Goal: Task Accomplishment & Management: Use online tool/utility

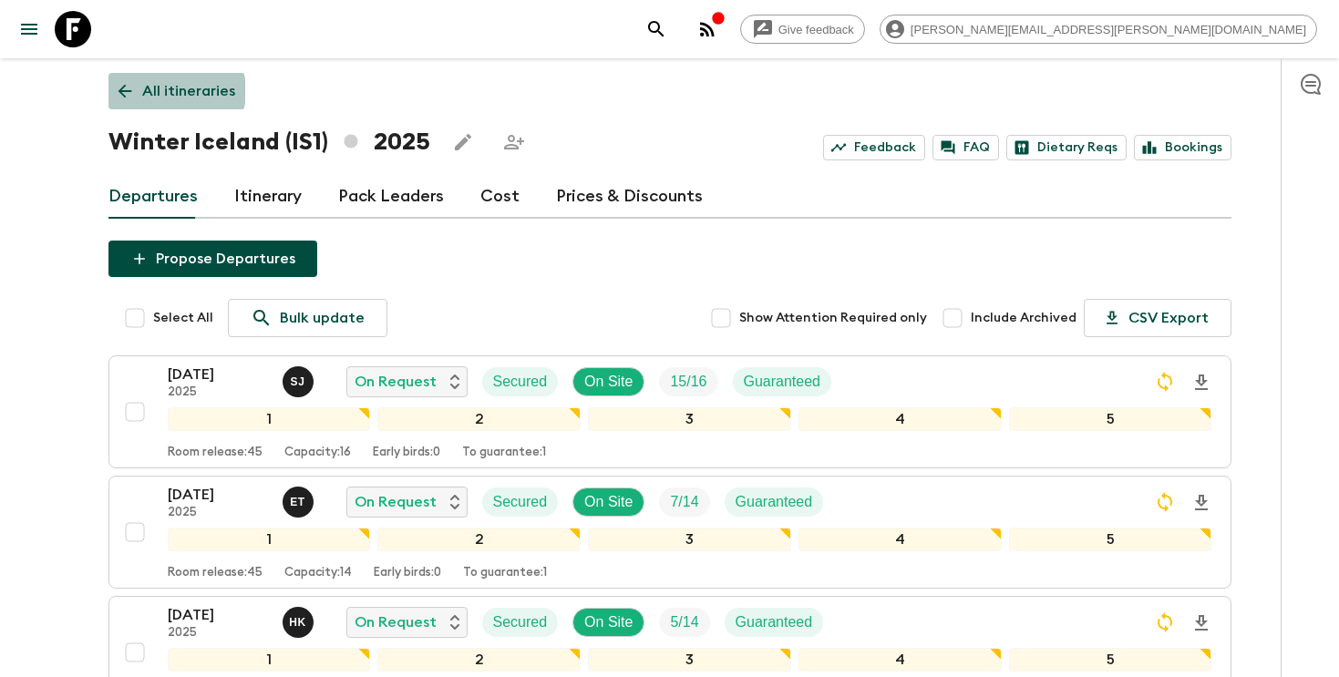
click at [175, 91] on p "All itineraries" at bounding box center [188, 91] width 93 height 22
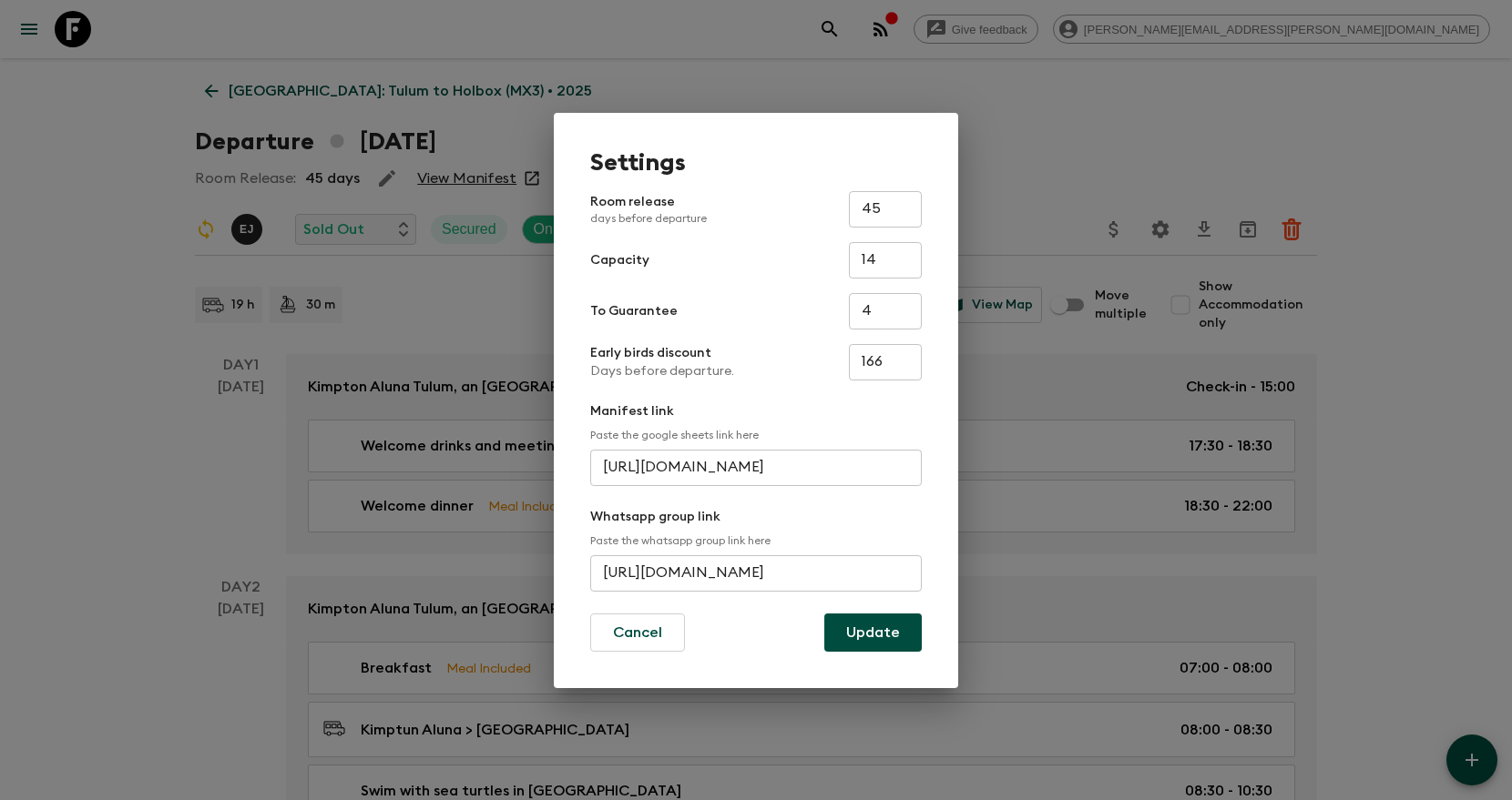
click at [1030, 132] on div "Settings Room release days before departure 45 ​ Capacity 14 ​ To Guarantee 4 ​…" at bounding box center [756, 400] width 1512 height 800
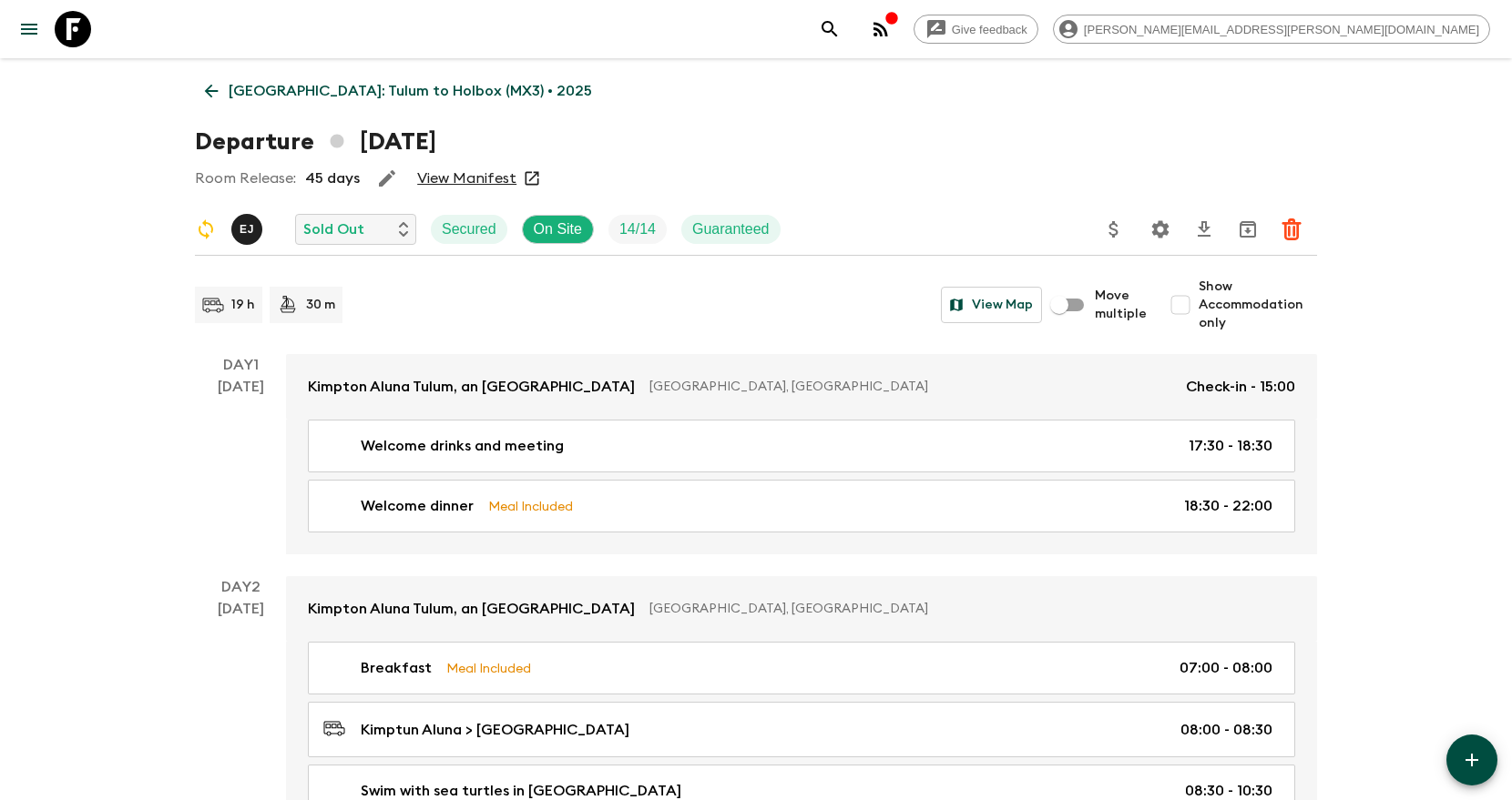
click at [840, 26] on icon "search adventures" at bounding box center [830, 29] width 22 height 22
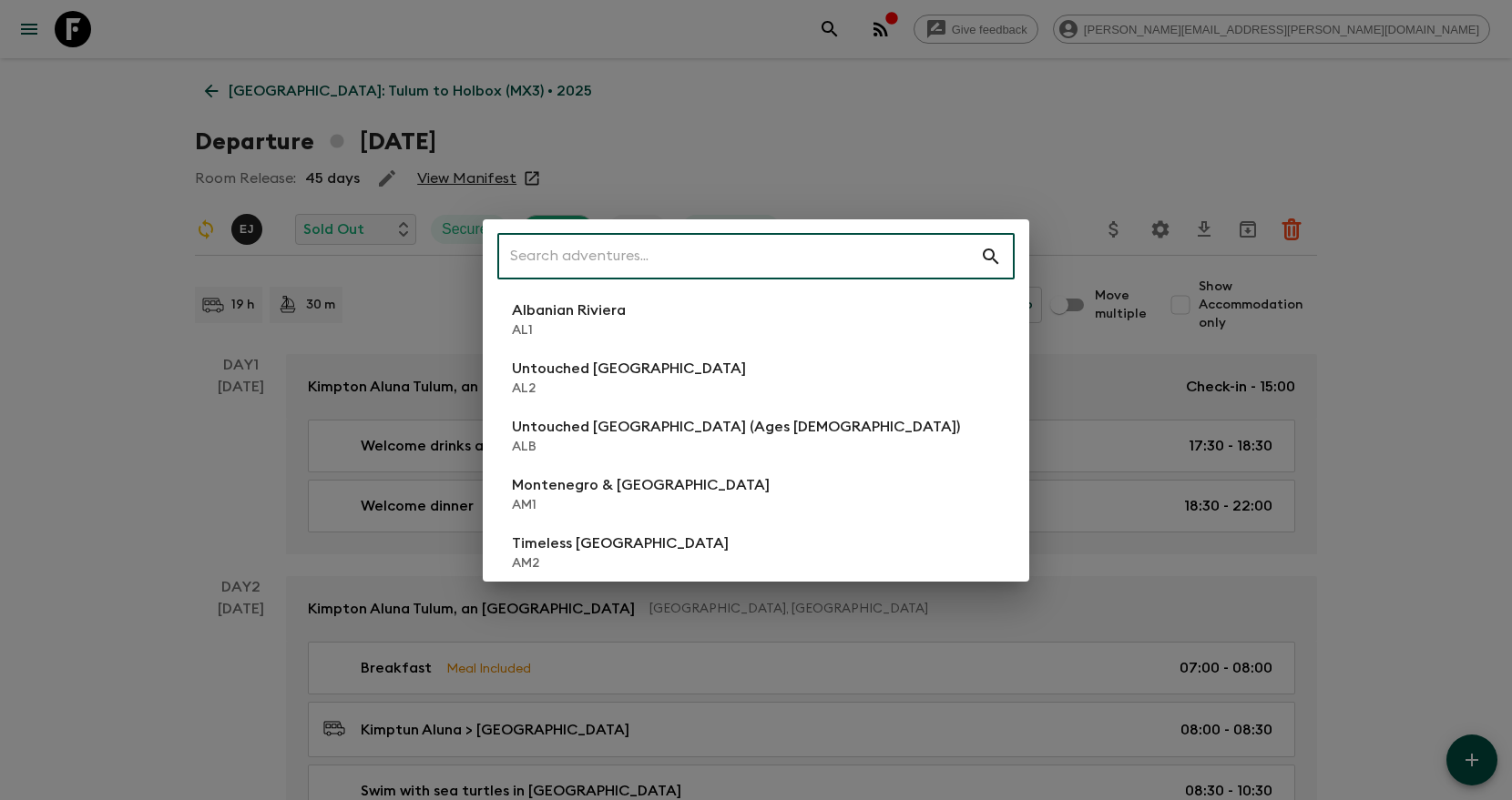
click at [677, 255] on input "text" at bounding box center [739, 257] width 483 height 51
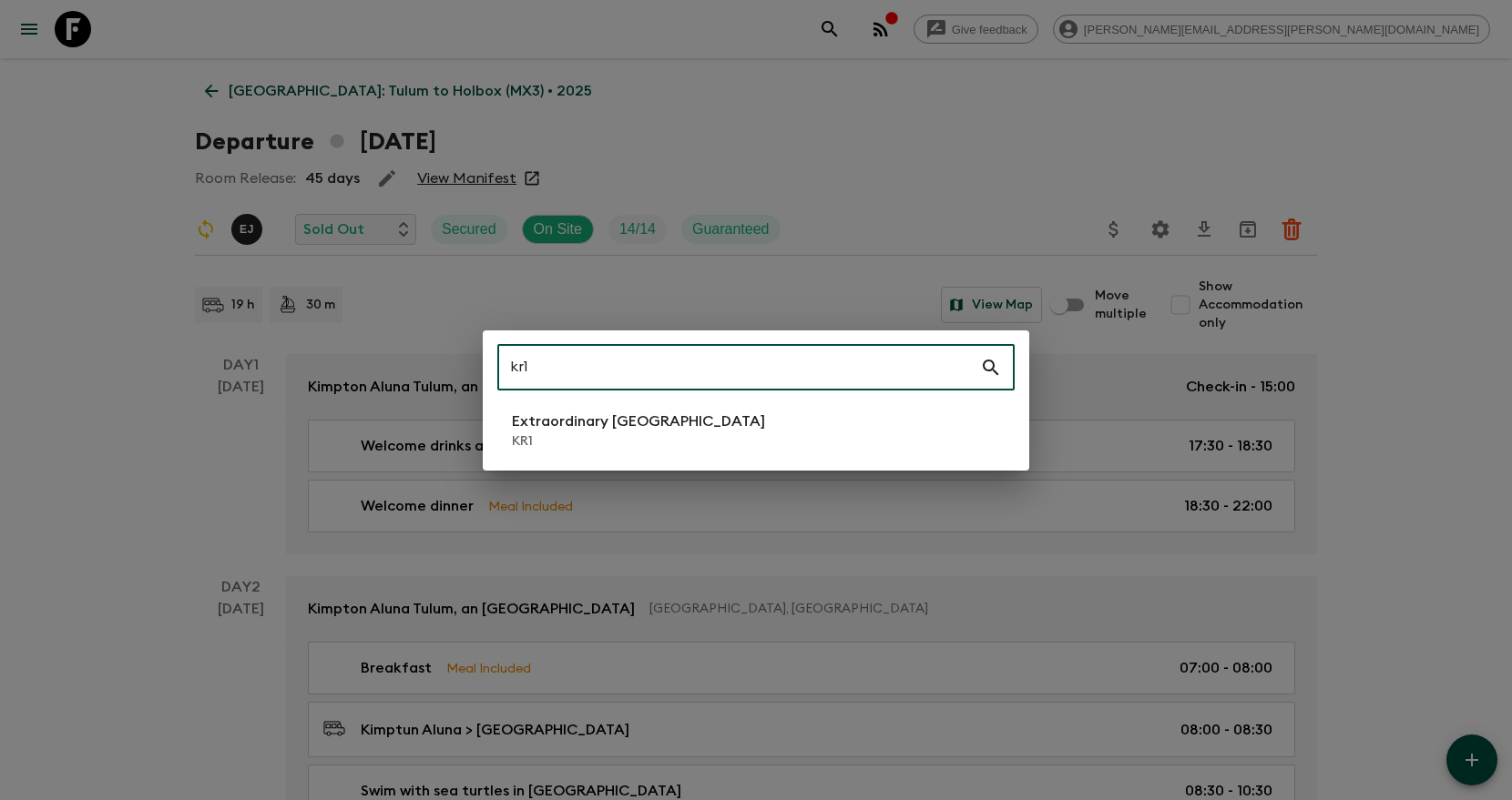
type input "kr1"
click at [687, 447] on p "KR1" at bounding box center [638, 441] width 253 height 18
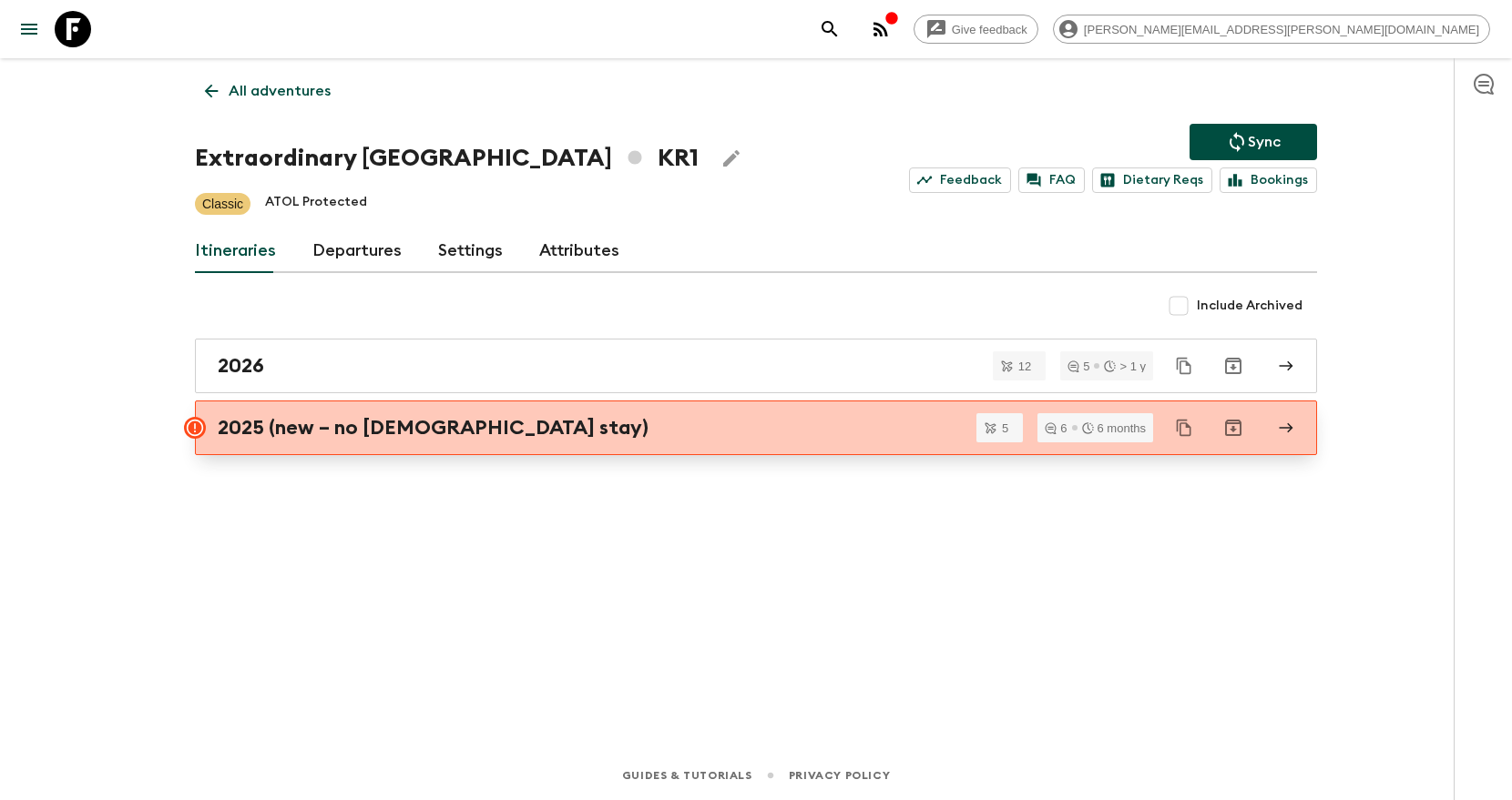
click at [319, 446] on link "2025 (new – no temple stay)" at bounding box center [756, 427] width 1122 height 55
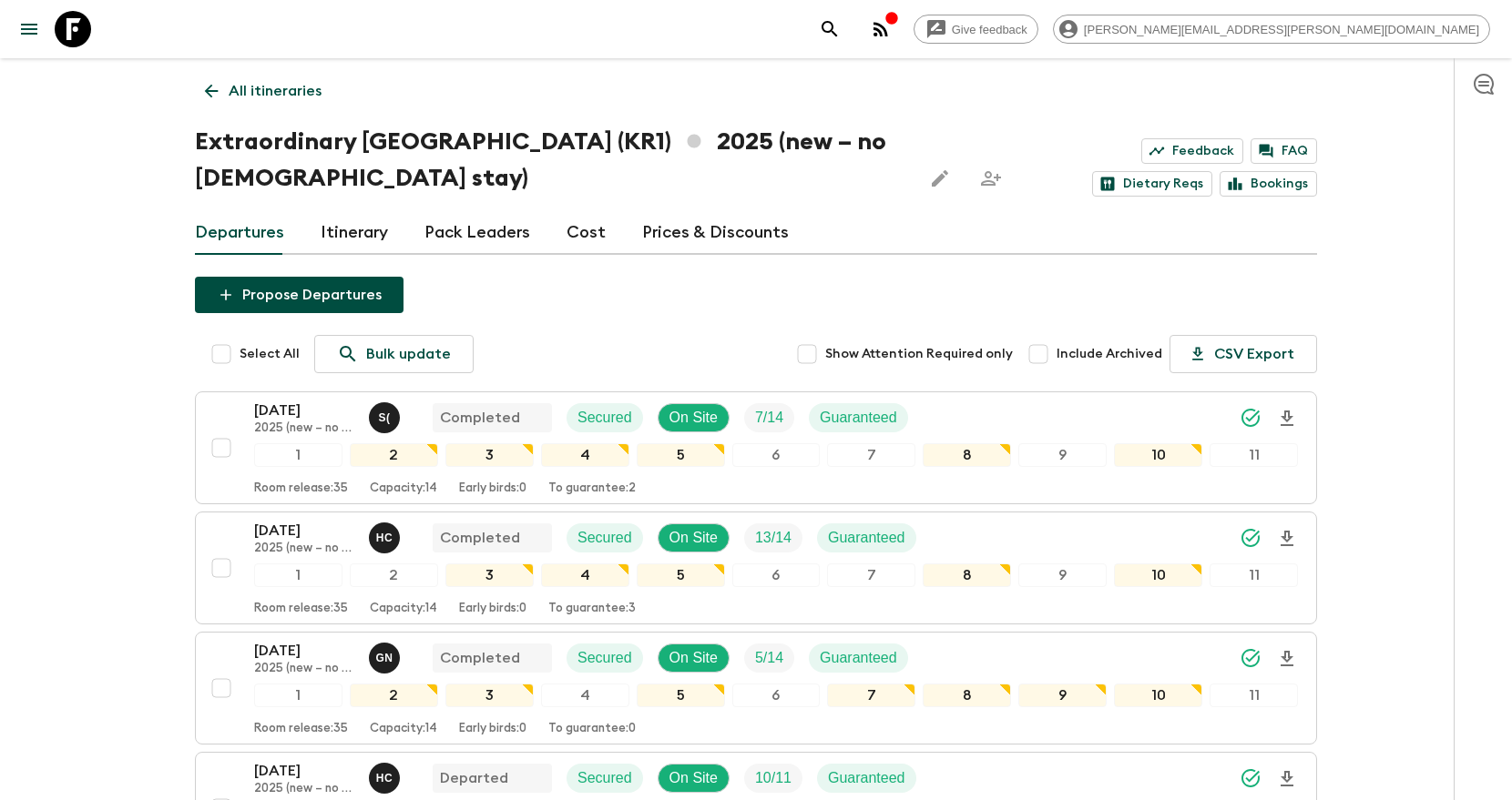
click at [840, 36] on icon "search adventures" at bounding box center [830, 29] width 22 height 22
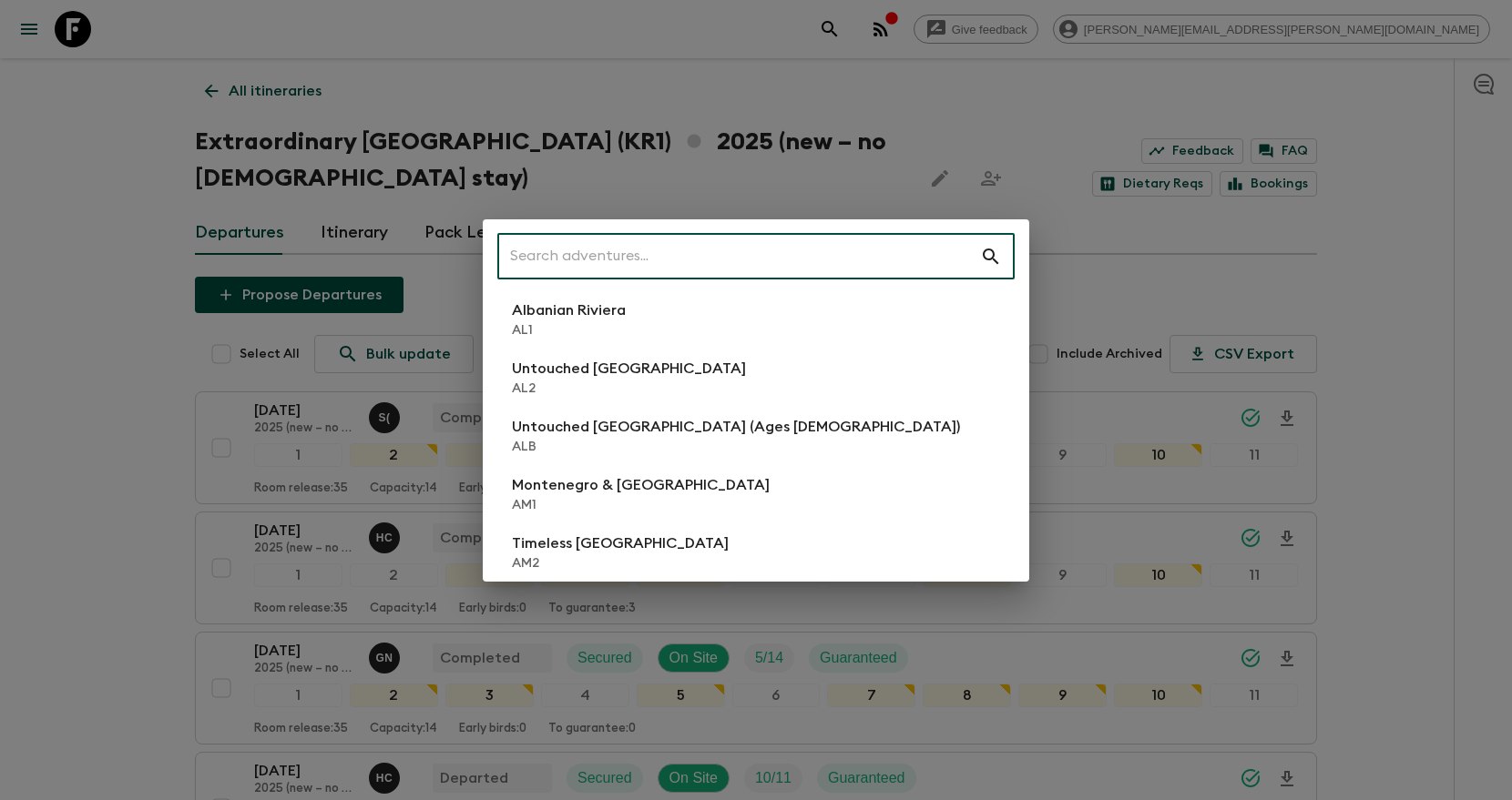
click at [906, 246] on input "text" at bounding box center [739, 257] width 483 height 51
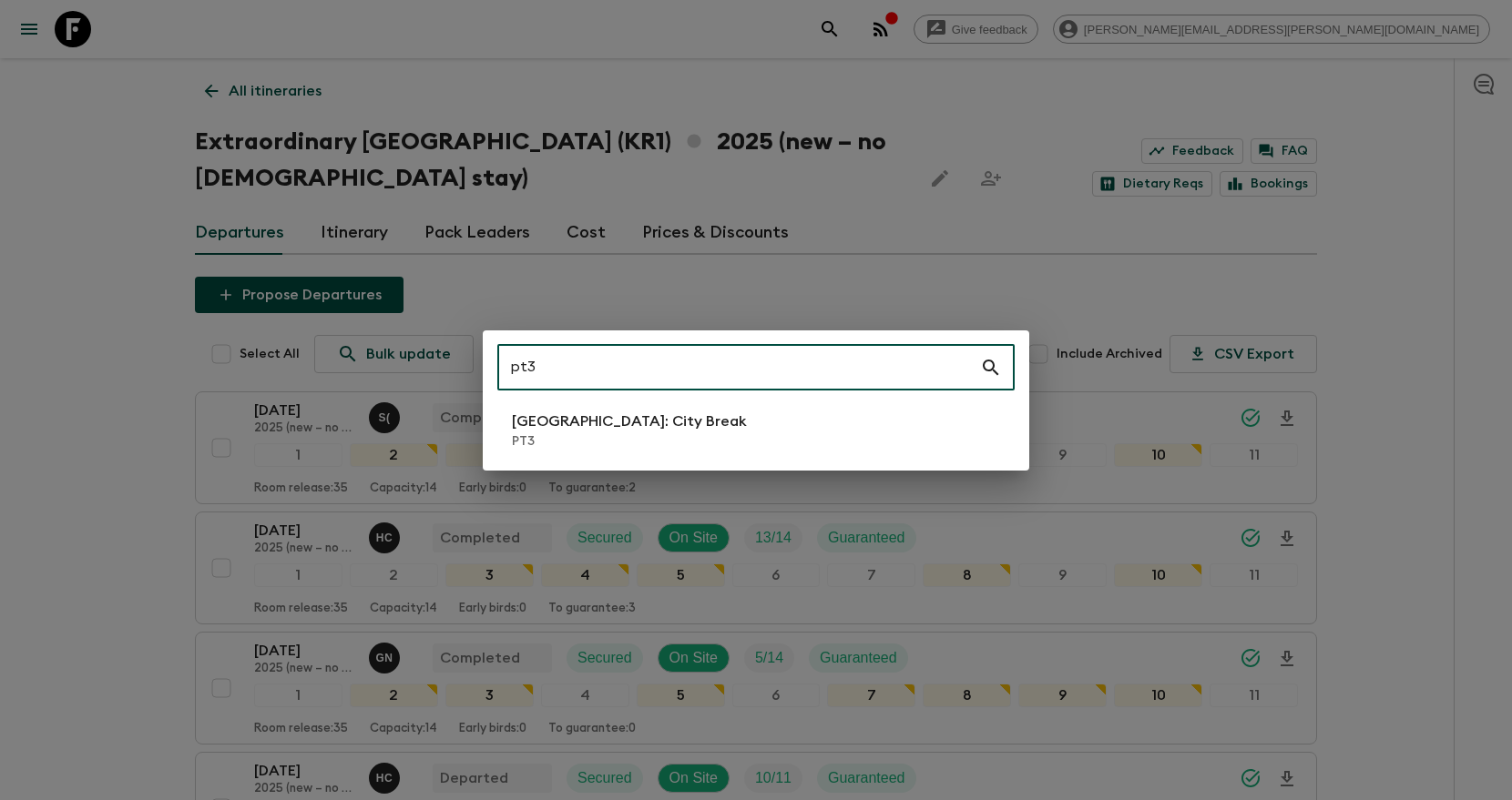
type input "pt3"
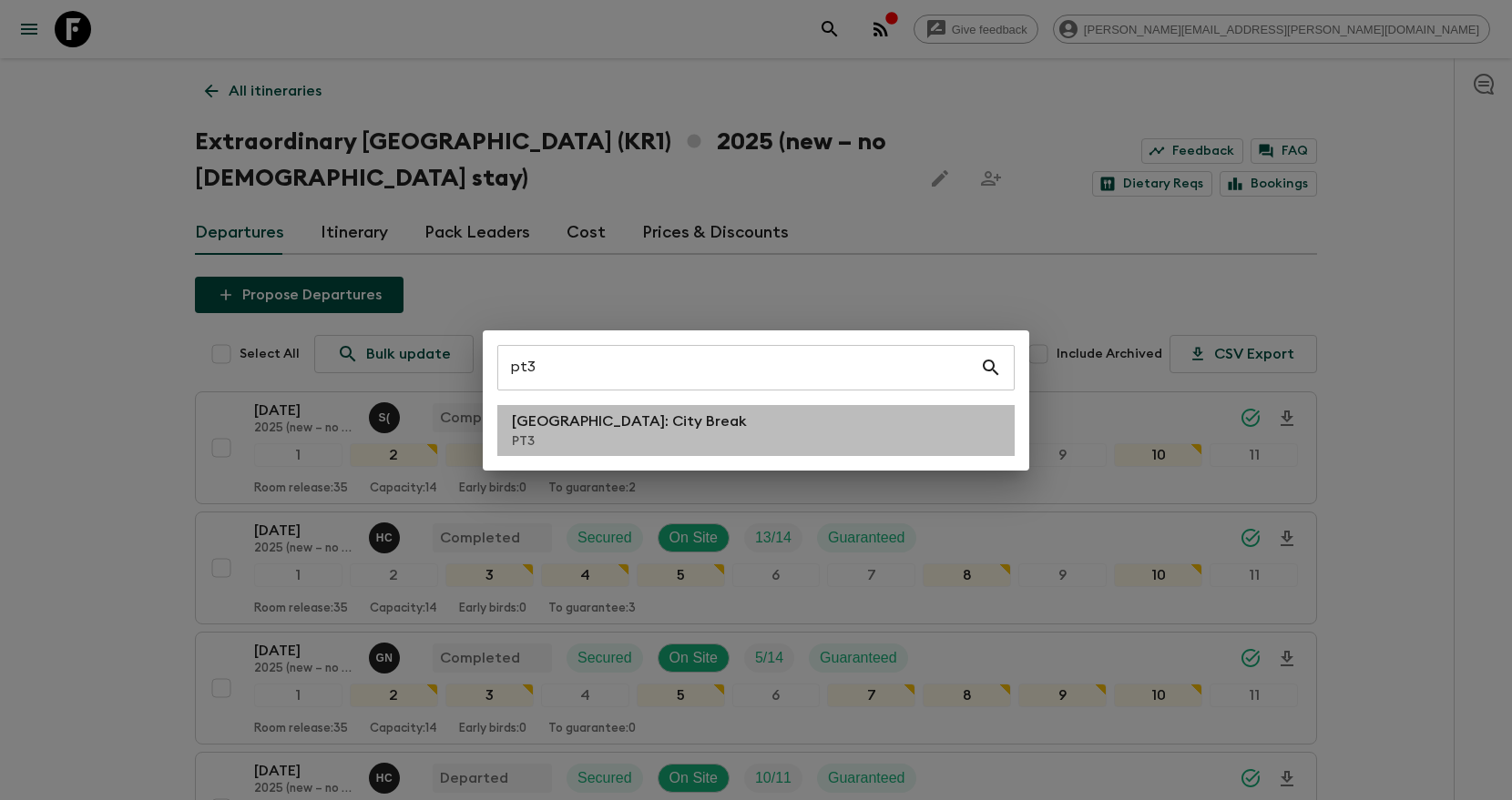
click at [776, 443] on li "Lisbon: City Break PT3" at bounding box center [756, 430] width 518 height 51
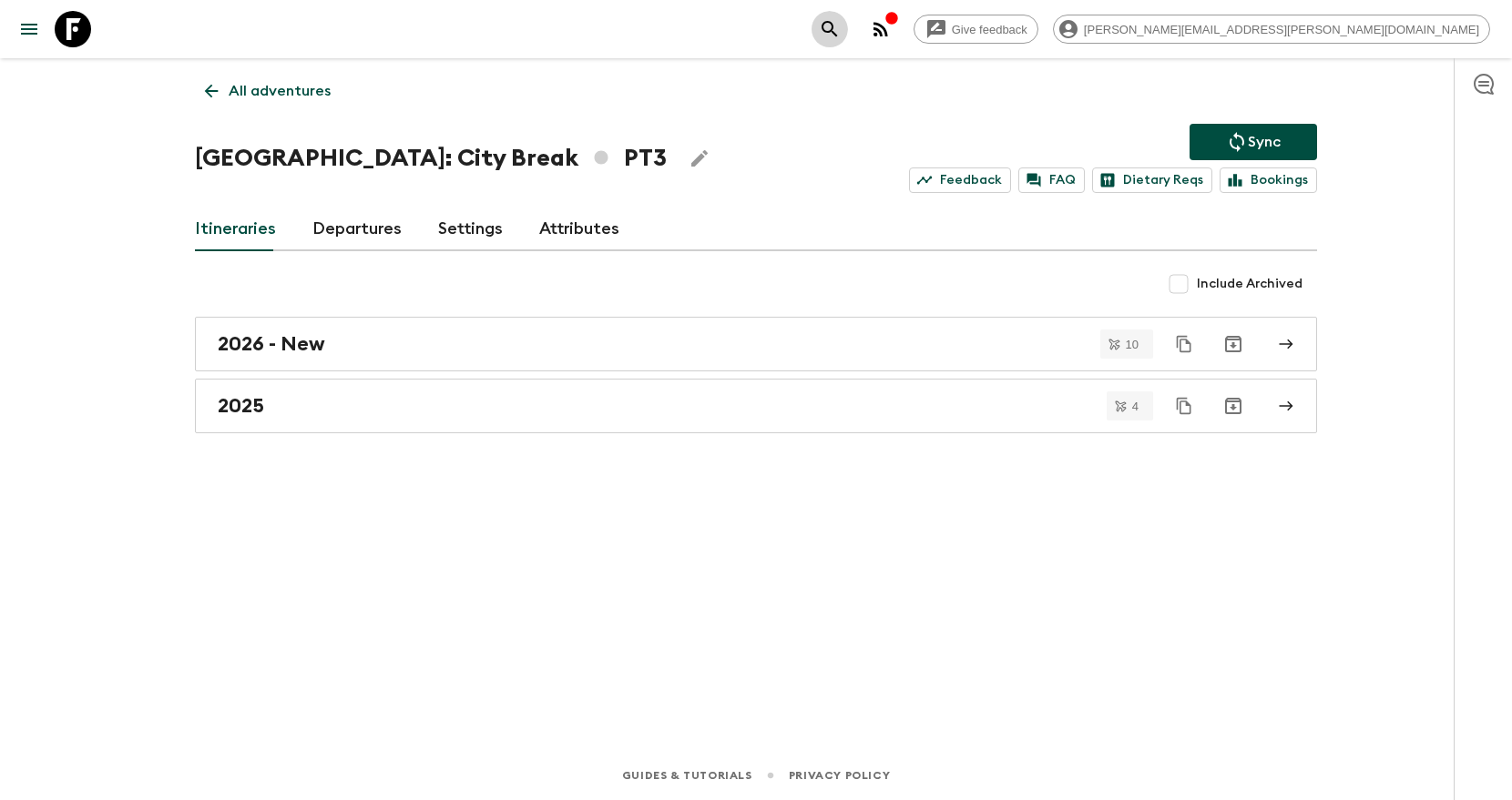
click at [840, 29] on icon "search adventures" at bounding box center [830, 29] width 22 height 22
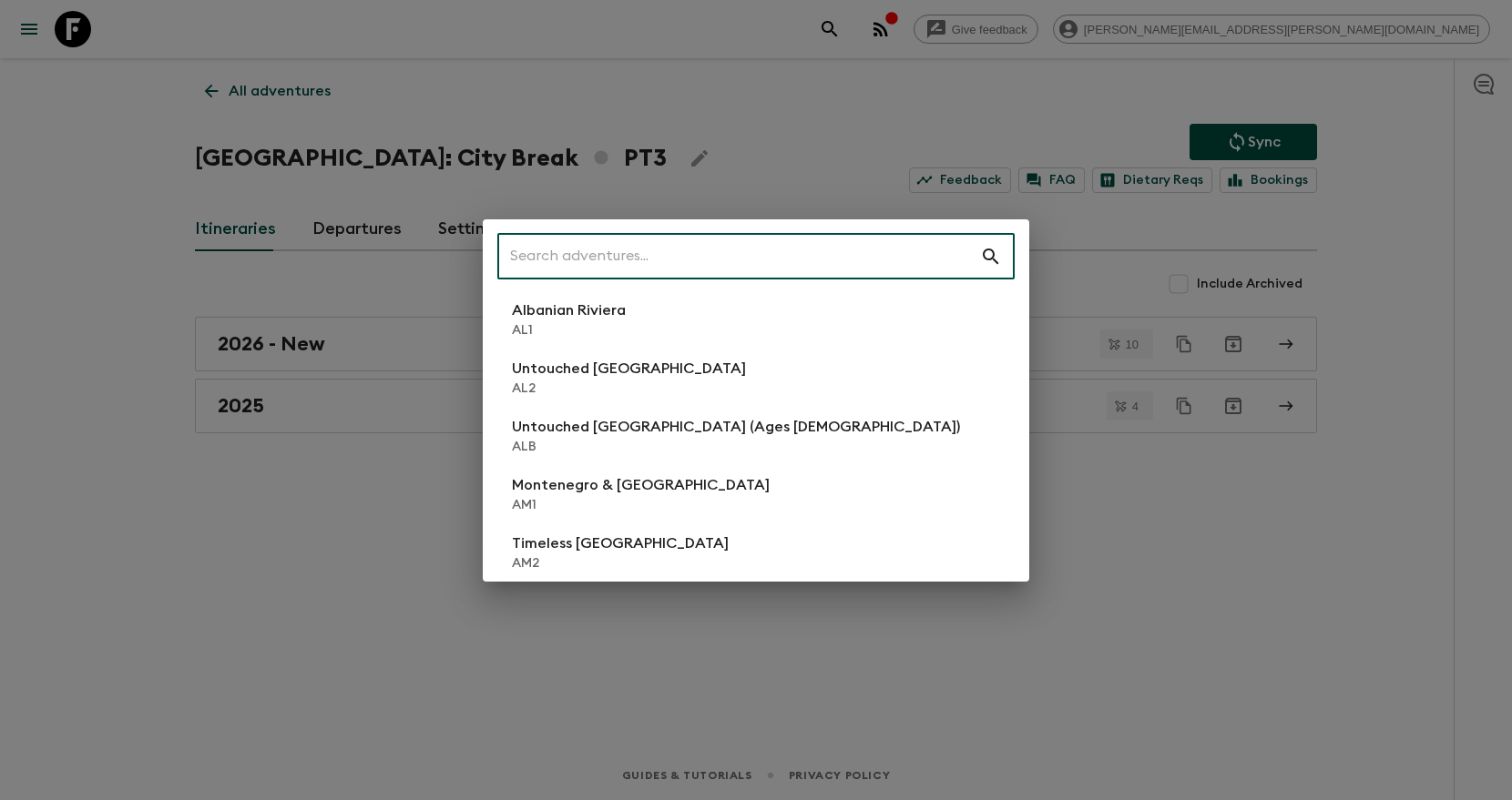
click at [831, 253] on input "text" at bounding box center [739, 257] width 483 height 51
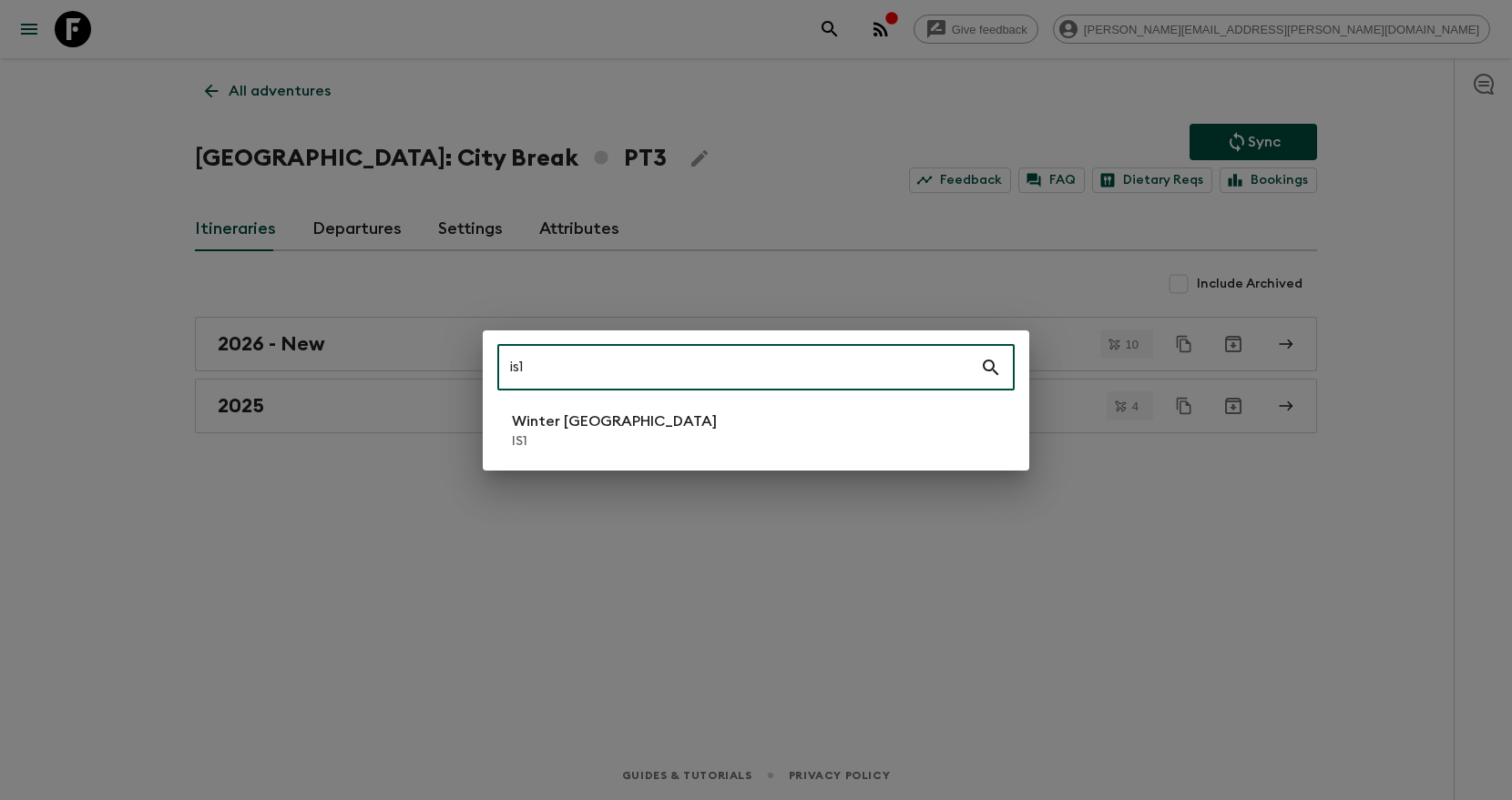
type input "is1"
click at [829, 418] on li "Winter Iceland IS1" at bounding box center [756, 430] width 518 height 51
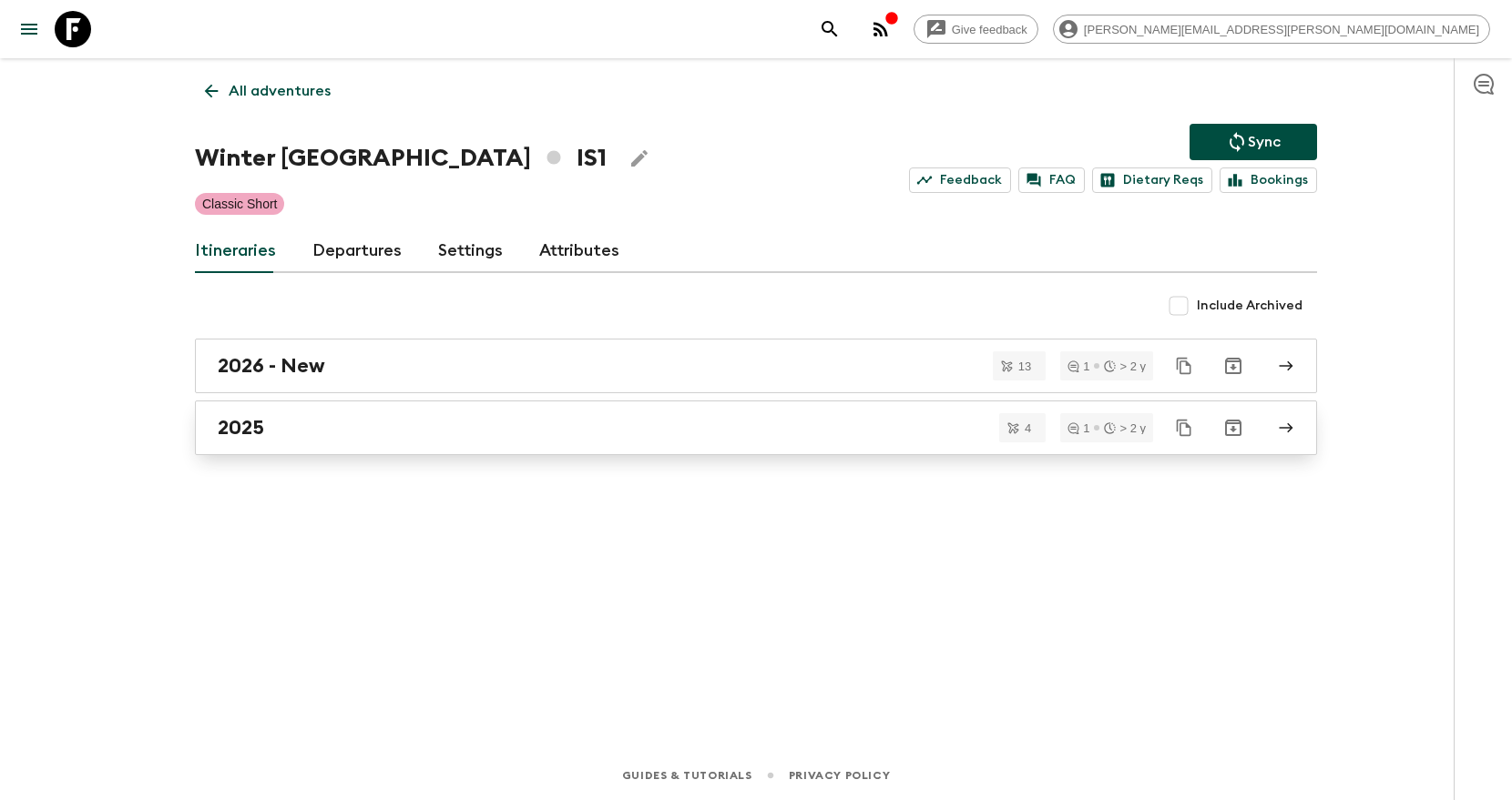
click at [810, 436] on div "2025" at bounding box center [739, 428] width 1042 height 24
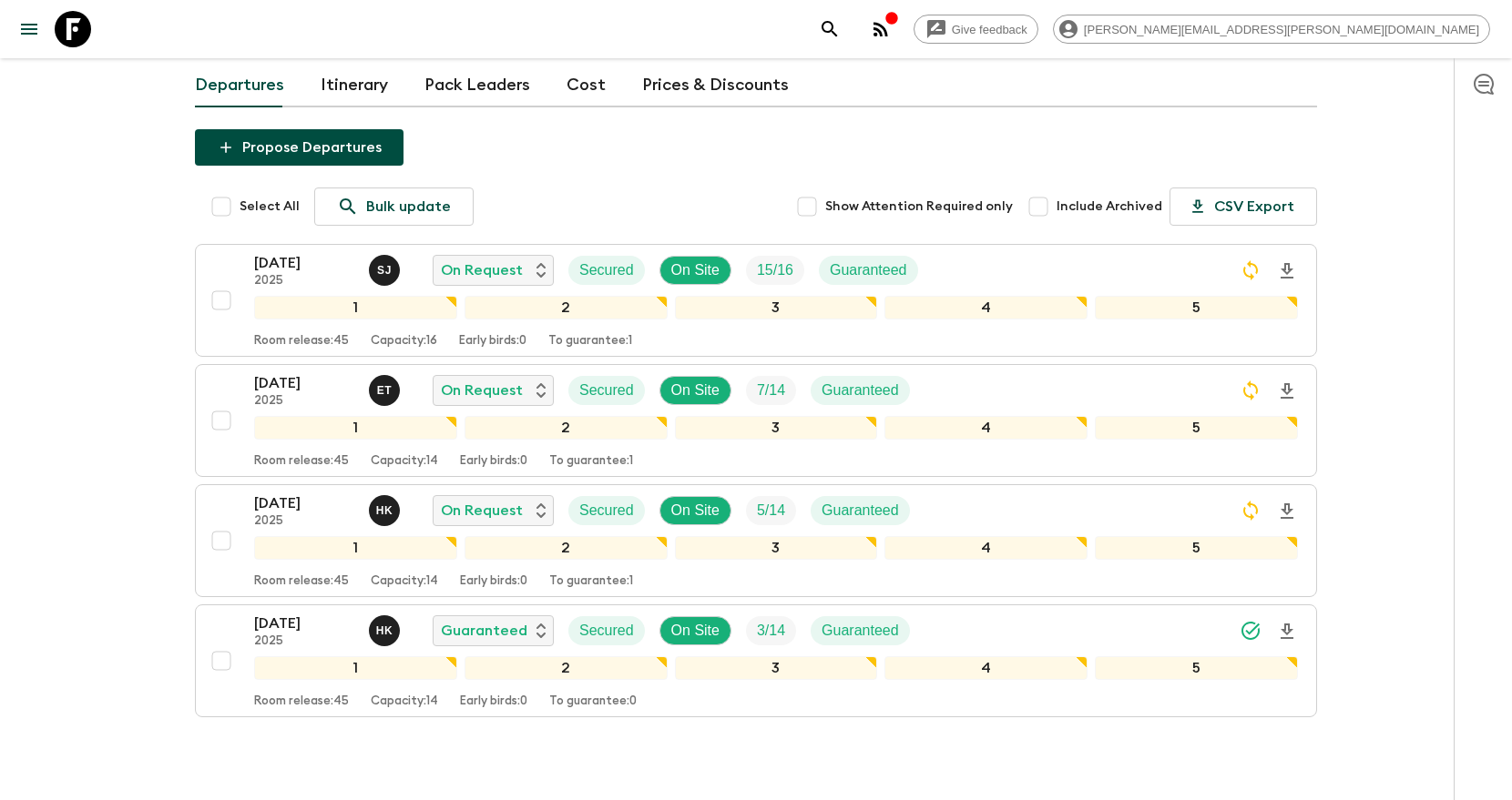
scroll to position [122, 0]
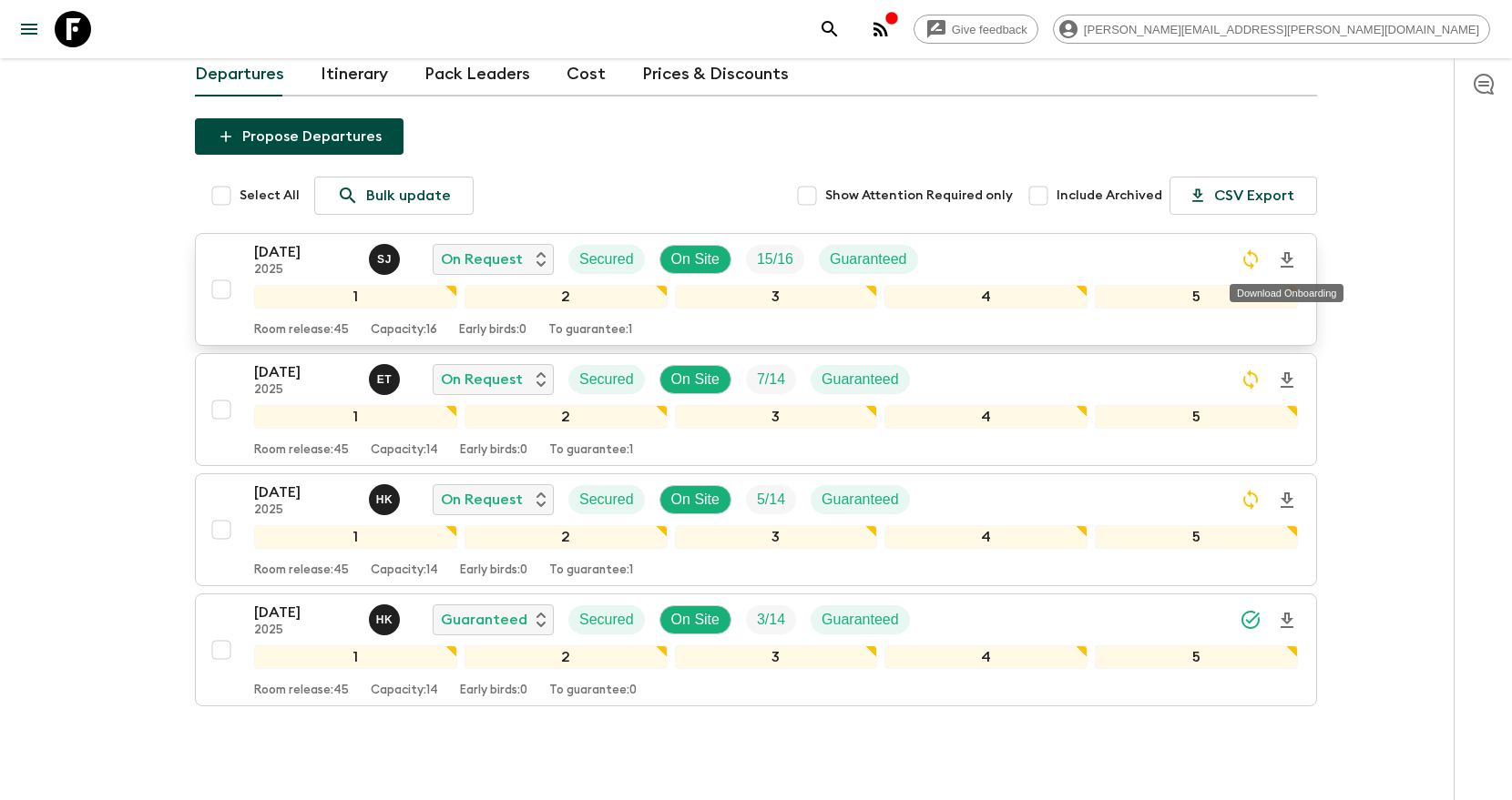
click at [1287, 265] on icon "Download Onboarding" at bounding box center [1287, 261] width 22 height 22
